Goal: Information Seeking & Learning: Find specific fact

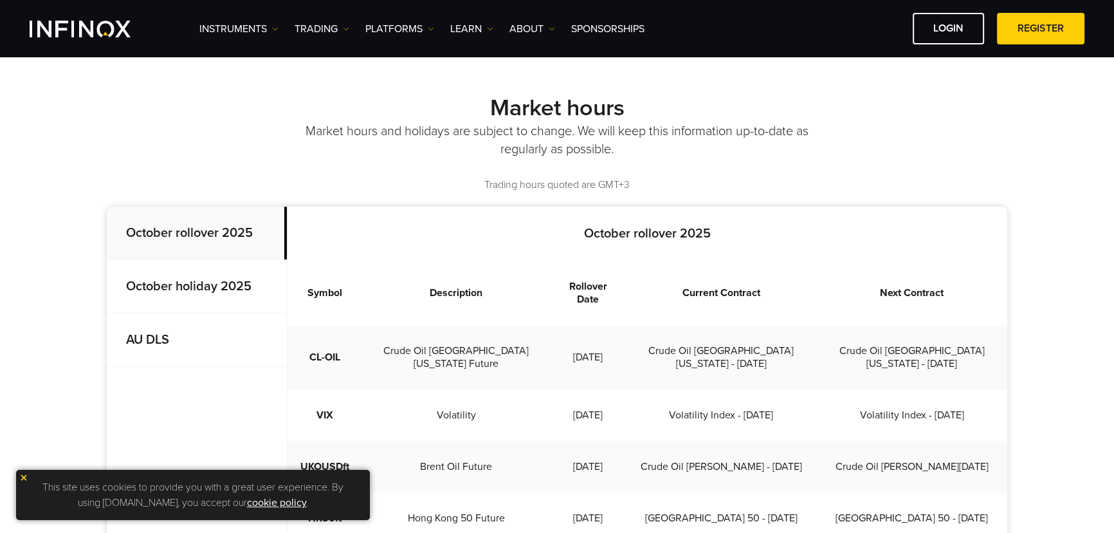
scroll to position [233, 0]
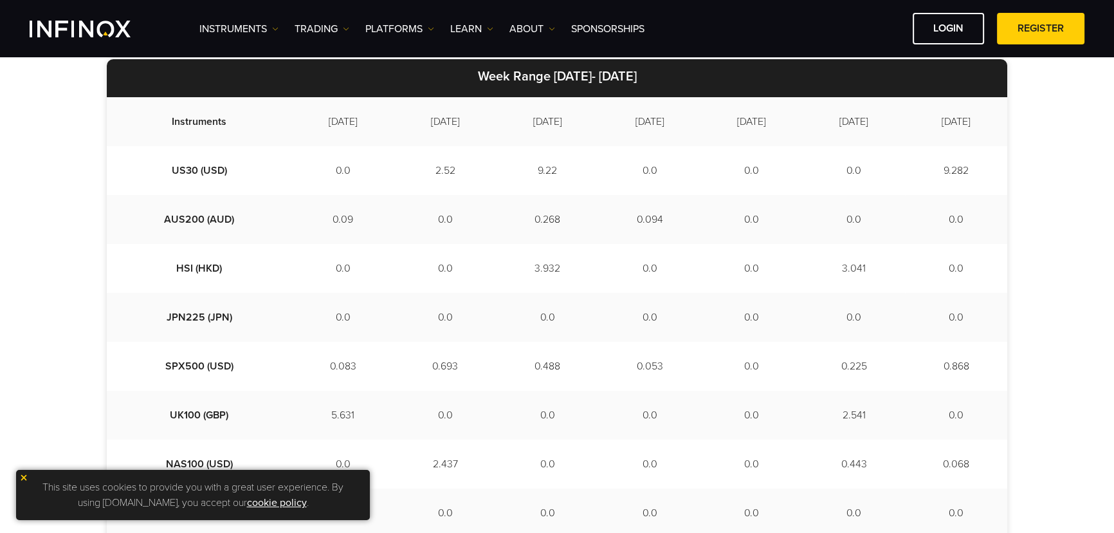
scroll to position [468, 0]
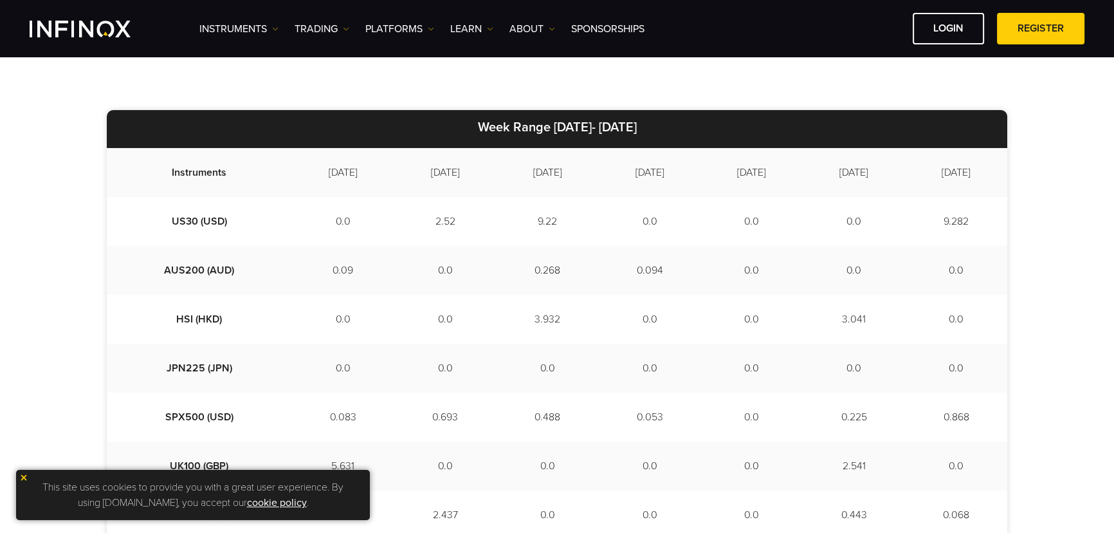
scroll to position [292, 0]
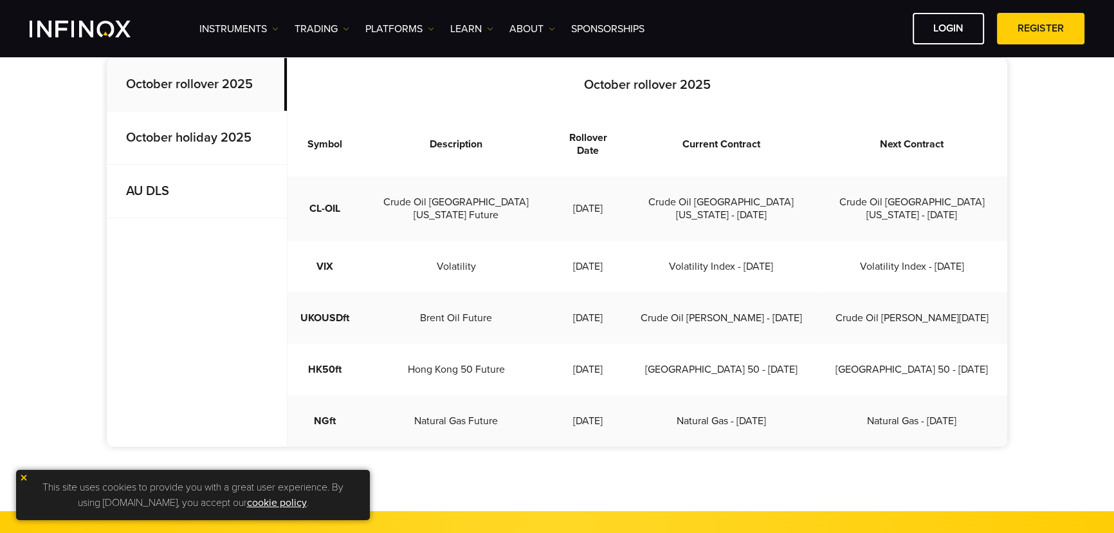
scroll to position [409, 0]
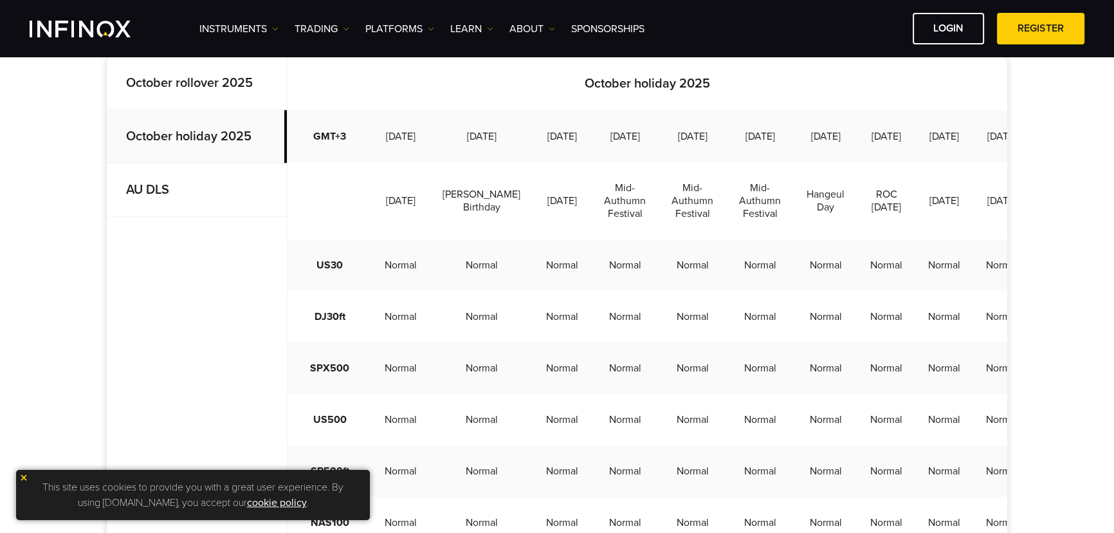
drag, startPoint x: 165, startPoint y: 192, endPoint x: 167, endPoint y: 185, distance: 7.3
click at [165, 192] on strong "AU DLS" at bounding box center [147, 189] width 43 height 15
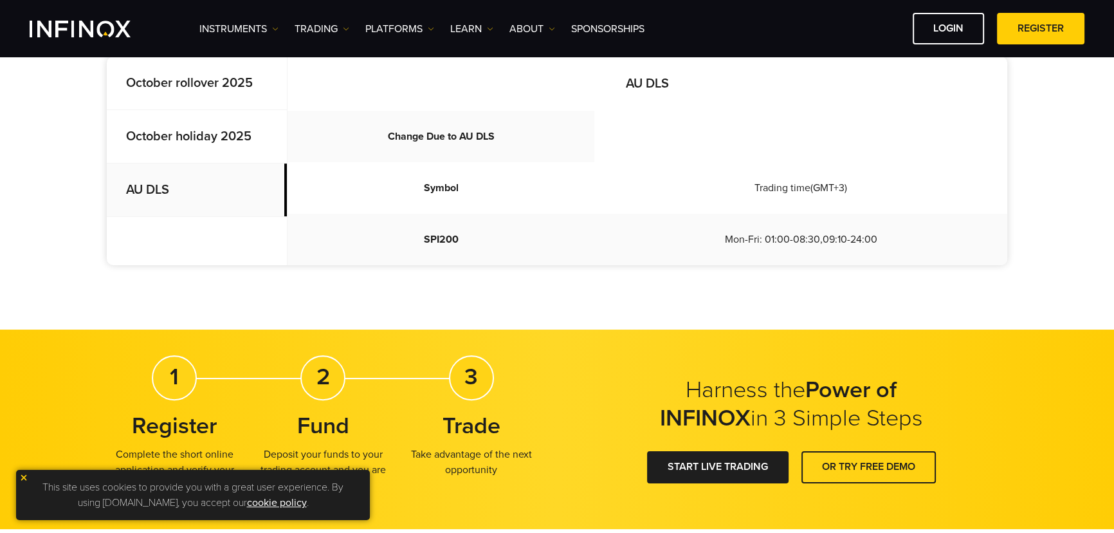
click at [187, 91] on p "October rollover 2025" at bounding box center [197, 83] width 180 height 53
